Goal: Register for event/course

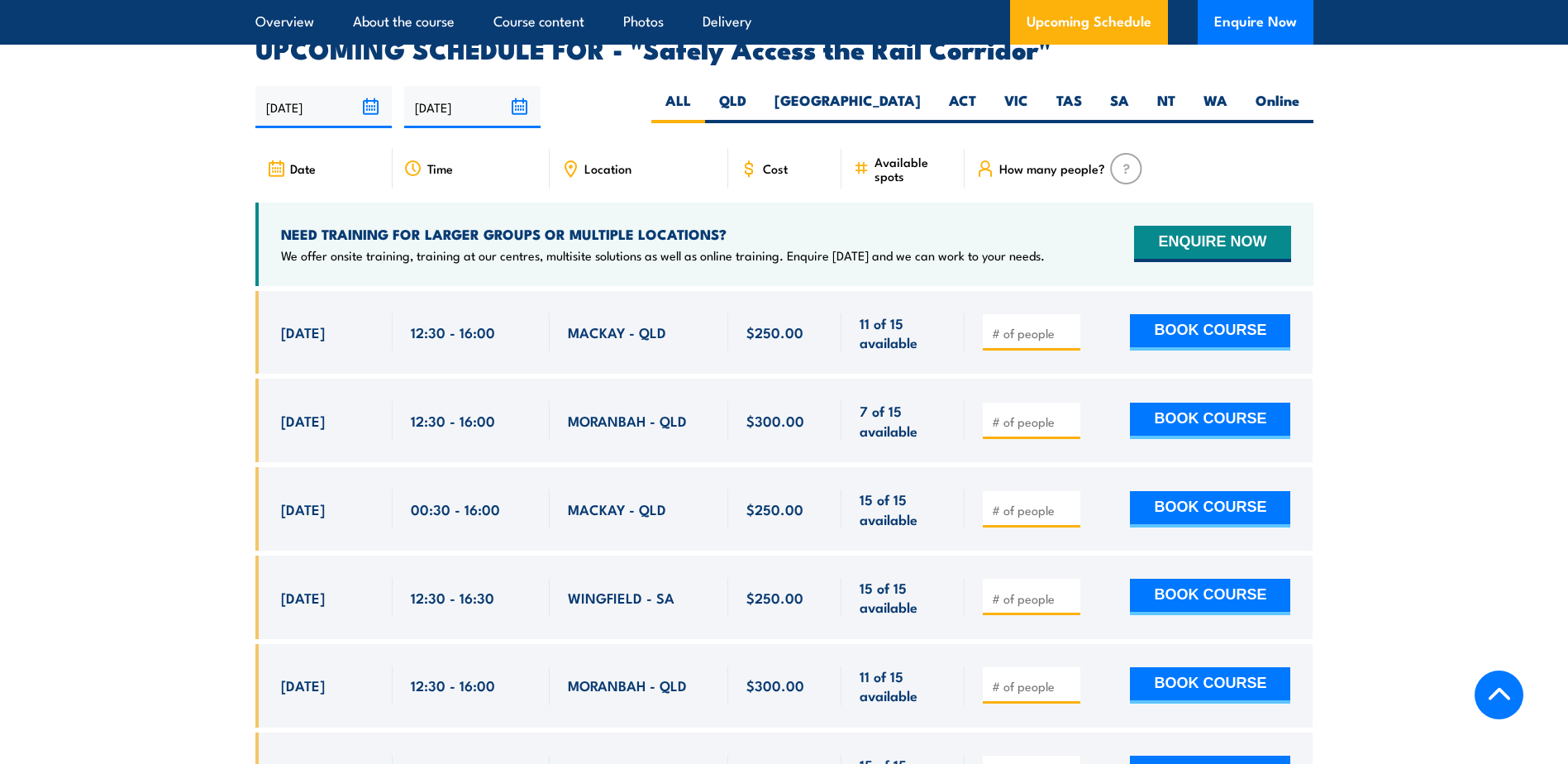
scroll to position [2506, 0]
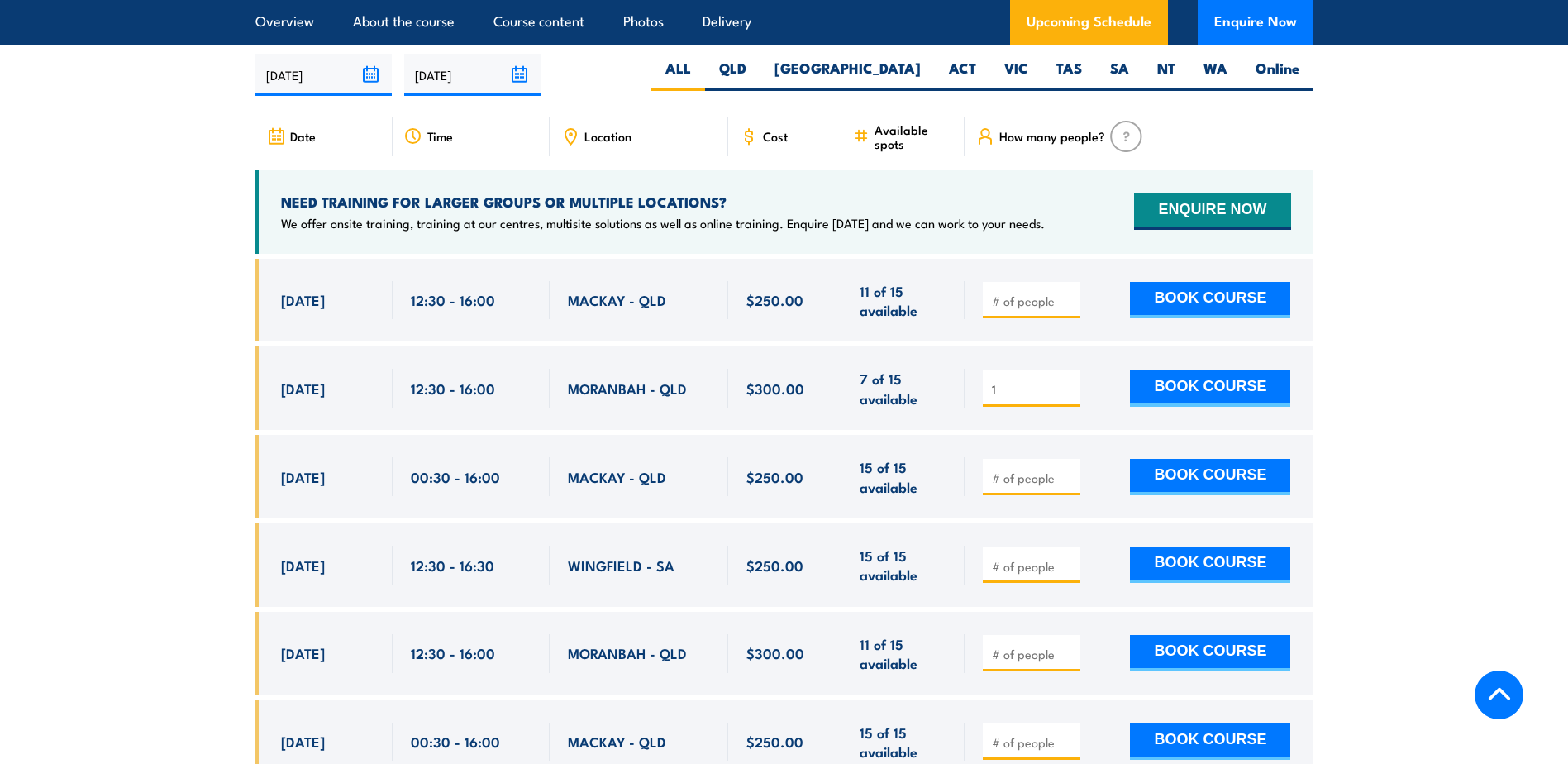
click at [1066, 381] on input "1" at bounding box center [1033, 388] width 83 height 17
click at [1066, 381] on input "2" at bounding box center [1033, 388] width 83 height 17
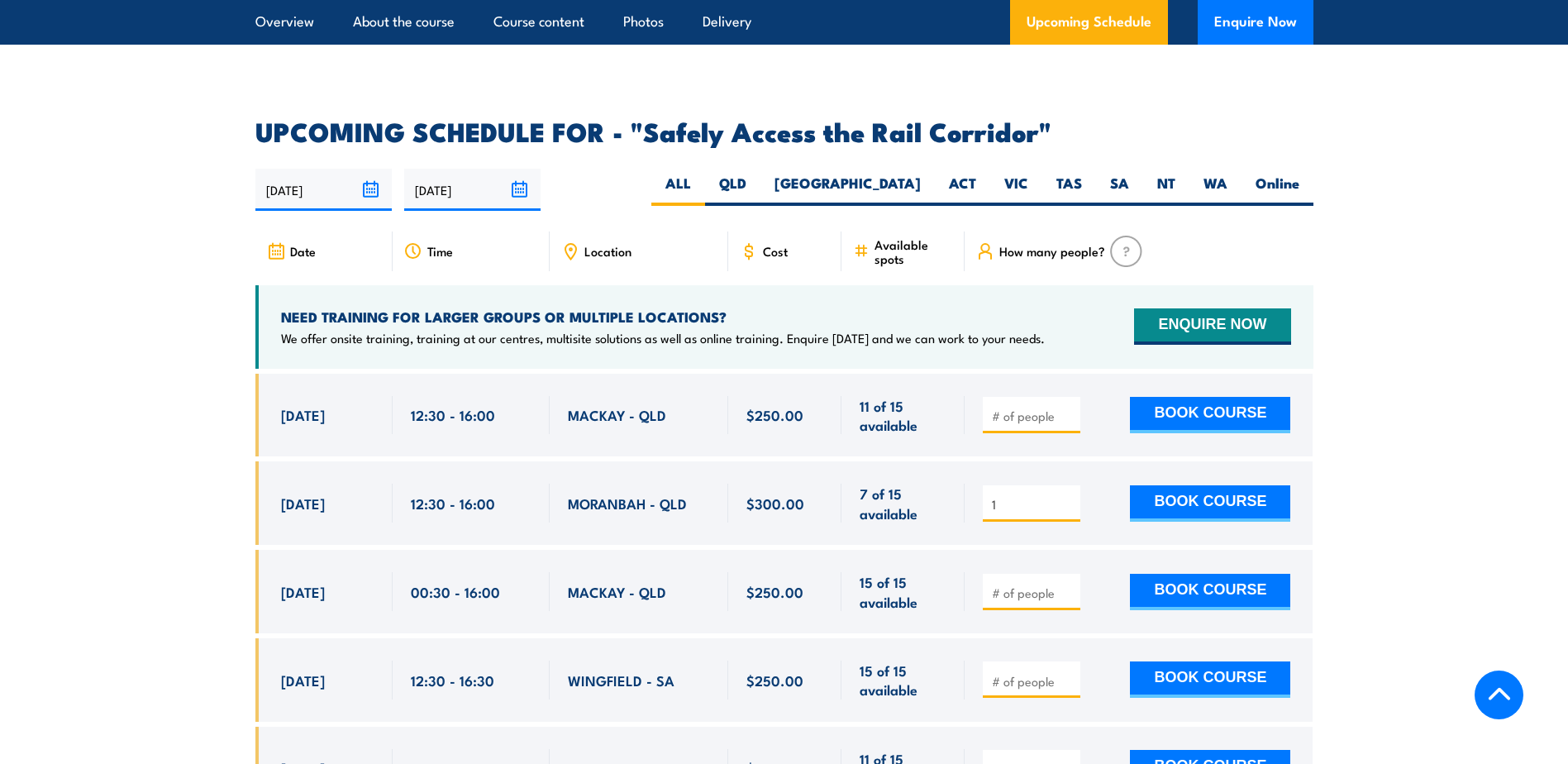
scroll to position [2388, 0]
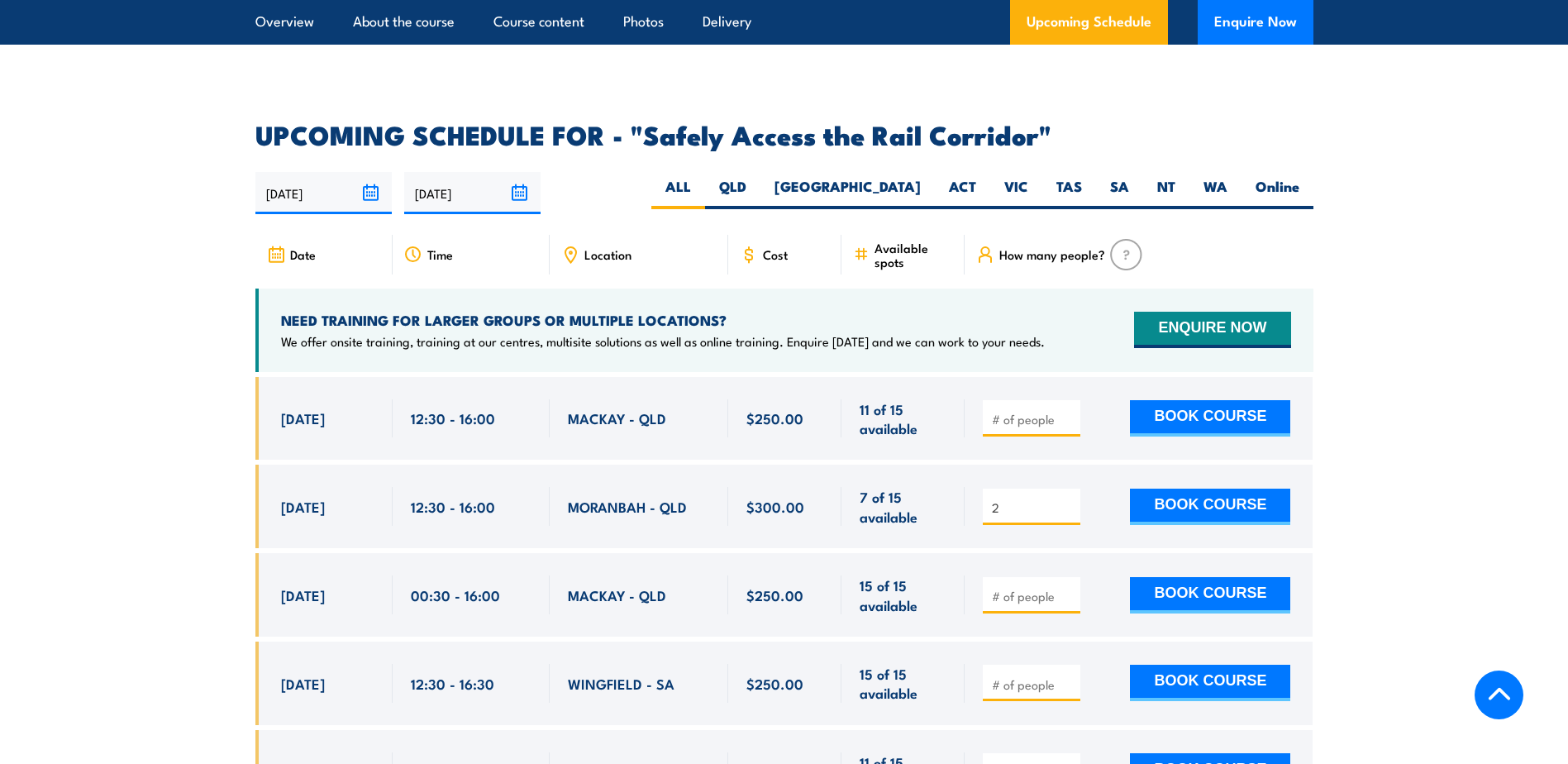
click at [1065, 500] on input "2" at bounding box center [1033, 507] width 83 height 17
type input "3"
click at [1065, 500] on input "3" at bounding box center [1033, 507] width 83 height 17
click at [1179, 489] on button "BOOK COURSE" at bounding box center [1210, 506] width 160 height 36
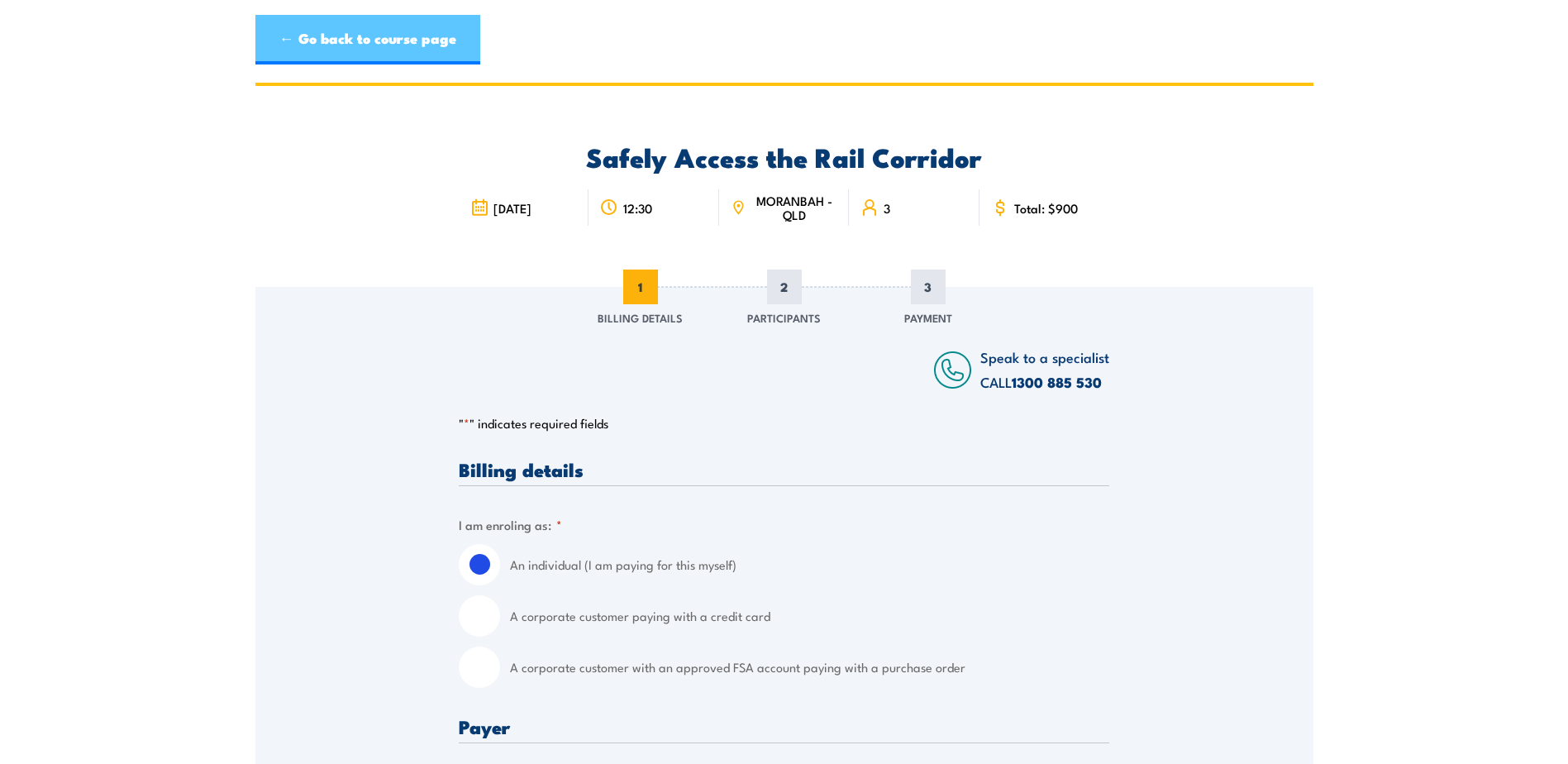
drag, startPoint x: 433, startPoint y: 44, endPoint x: 434, endPoint y: 31, distance: 13.0
click at [433, 44] on link "← Go back to course page" at bounding box center [368, 39] width 225 height 49
